Goal: Task Accomplishment & Management: Manage account settings

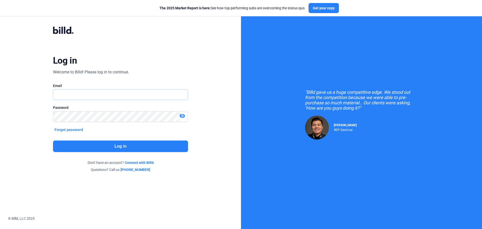
type input "[EMAIL_ADDRESS][DOMAIN_NAME]"
click at [124, 147] on button "Log in" at bounding box center [120, 146] width 135 height 12
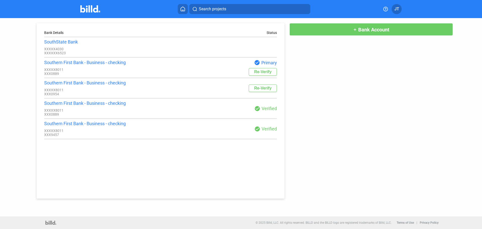
click at [259, 73] on button "Re-Verify" at bounding box center [263, 72] width 28 height 8
click at [346, 153] on div "Bank Details Status SouthState Bank XXXXX4030 XXXXXX6523 Southern First Bank - …" at bounding box center [241, 108] width 434 height 180
click at [148, 38] on div "Bank Details Status SouthState Bank XXXXX4030 XXXXXX6523 Southern First Bank - …" at bounding box center [161, 110] width 248 height 175
click at [140, 50] on div "XXXXX4030" at bounding box center [102, 49] width 116 height 4
click at [397, 162] on div "Bank Details Status SouthState Bank XXXXX4030 XXXXXX6523 Southern First Bank - …" at bounding box center [241, 108] width 434 height 180
